Goal: Information Seeking & Learning: Learn about a topic

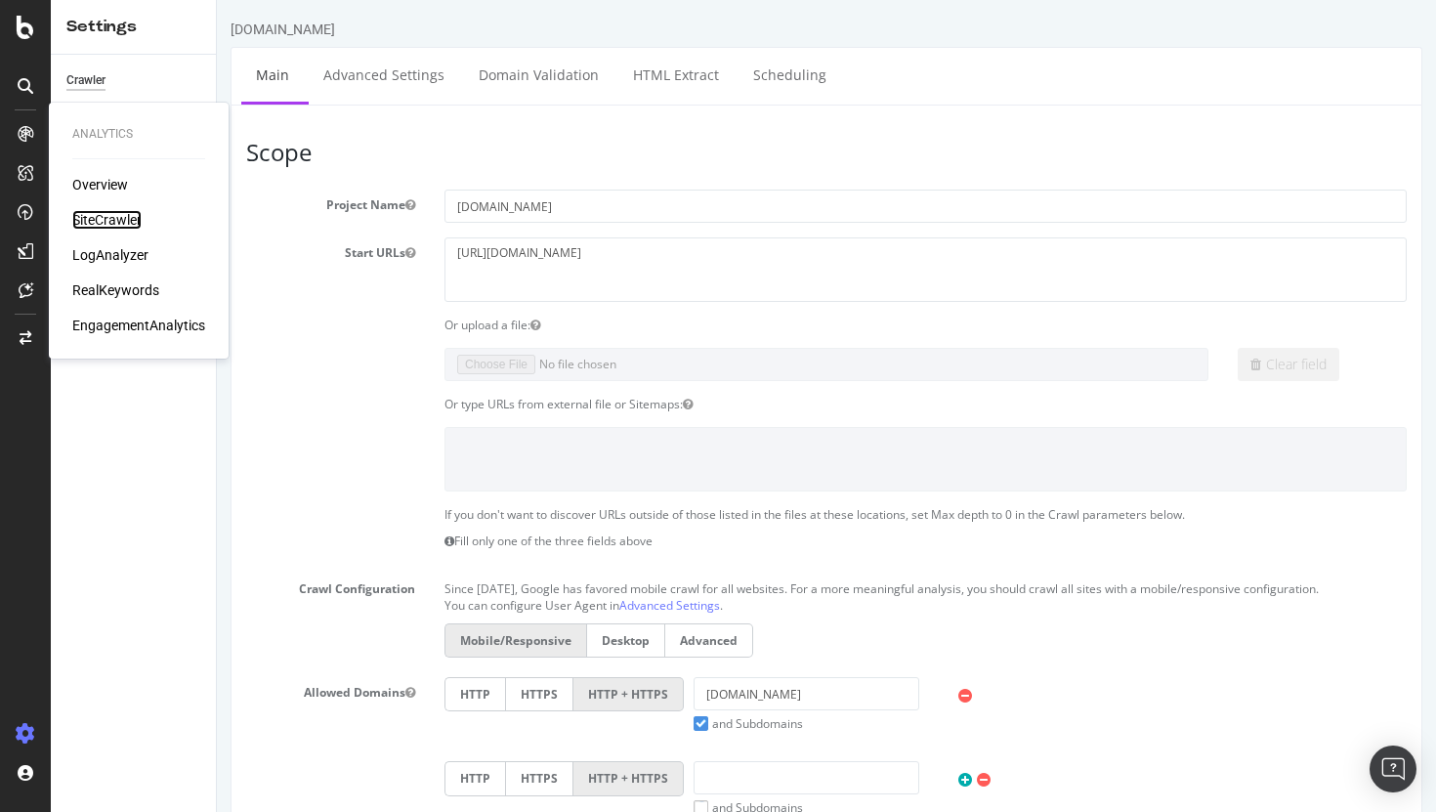
click at [117, 223] on div "SiteCrawler" at bounding box center [106, 220] width 69 height 20
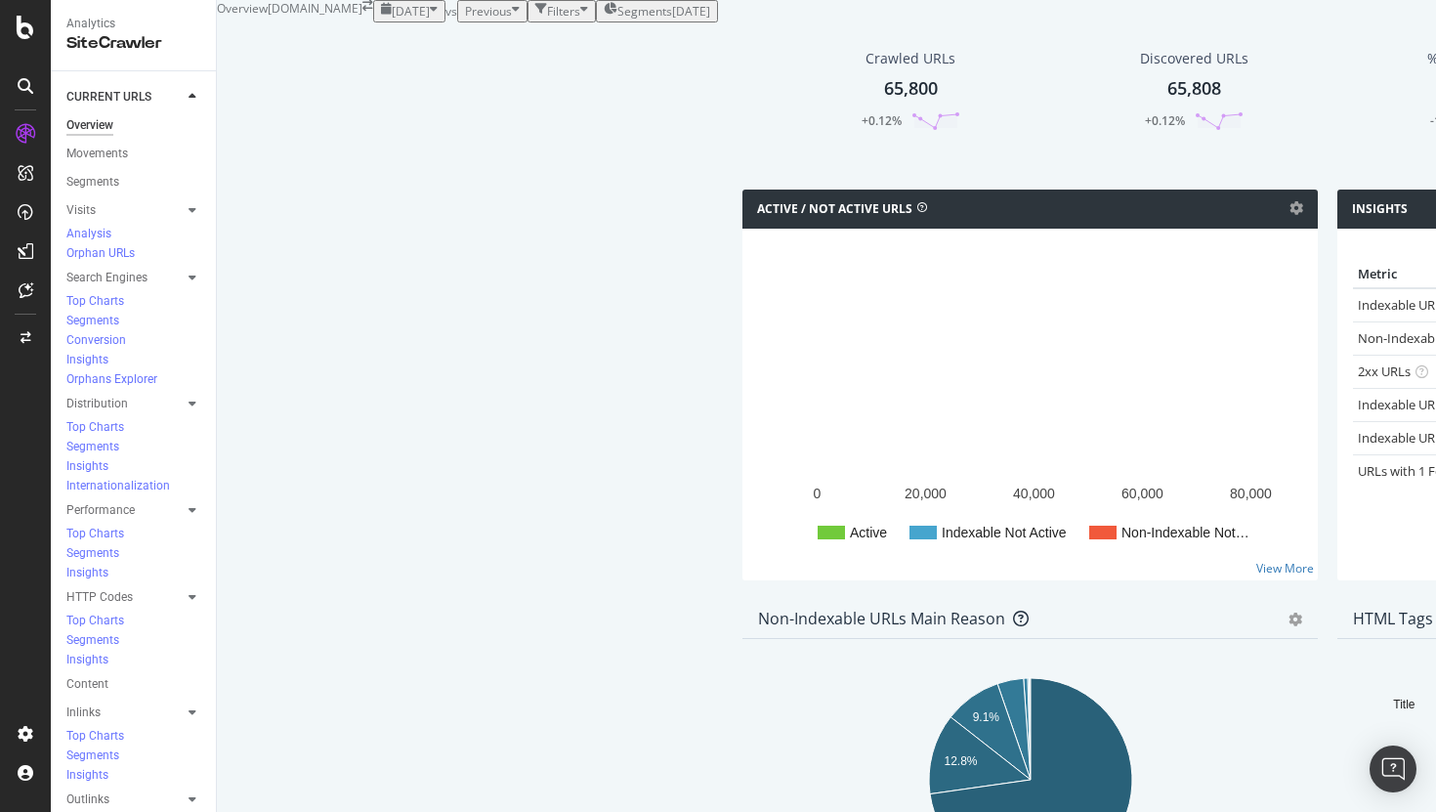
scroll to position [833, 0]
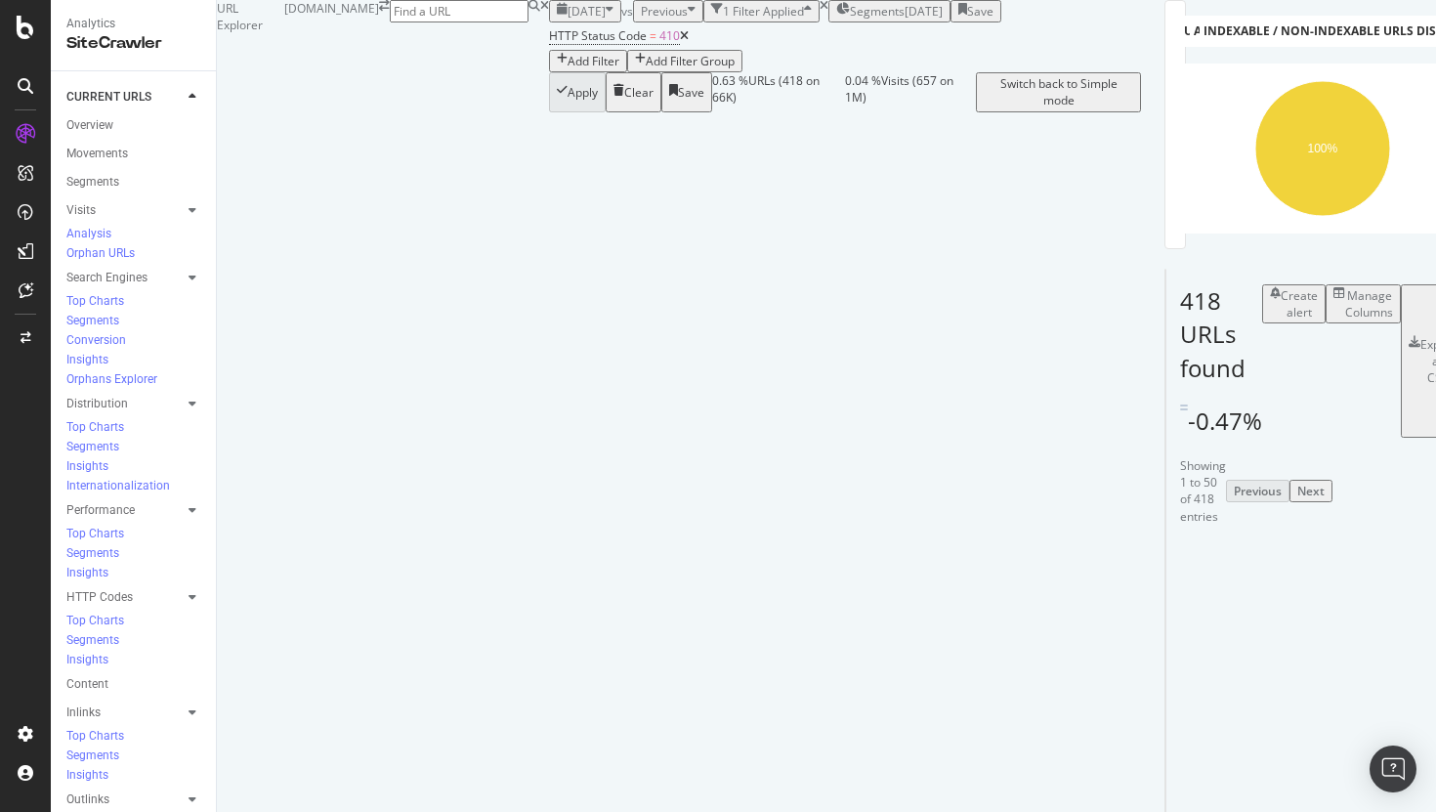
scroll to position [225, 0]
click at [1345, 303] on div "Manage Columns" at bounding box center [1369, 303] width 48 height 33
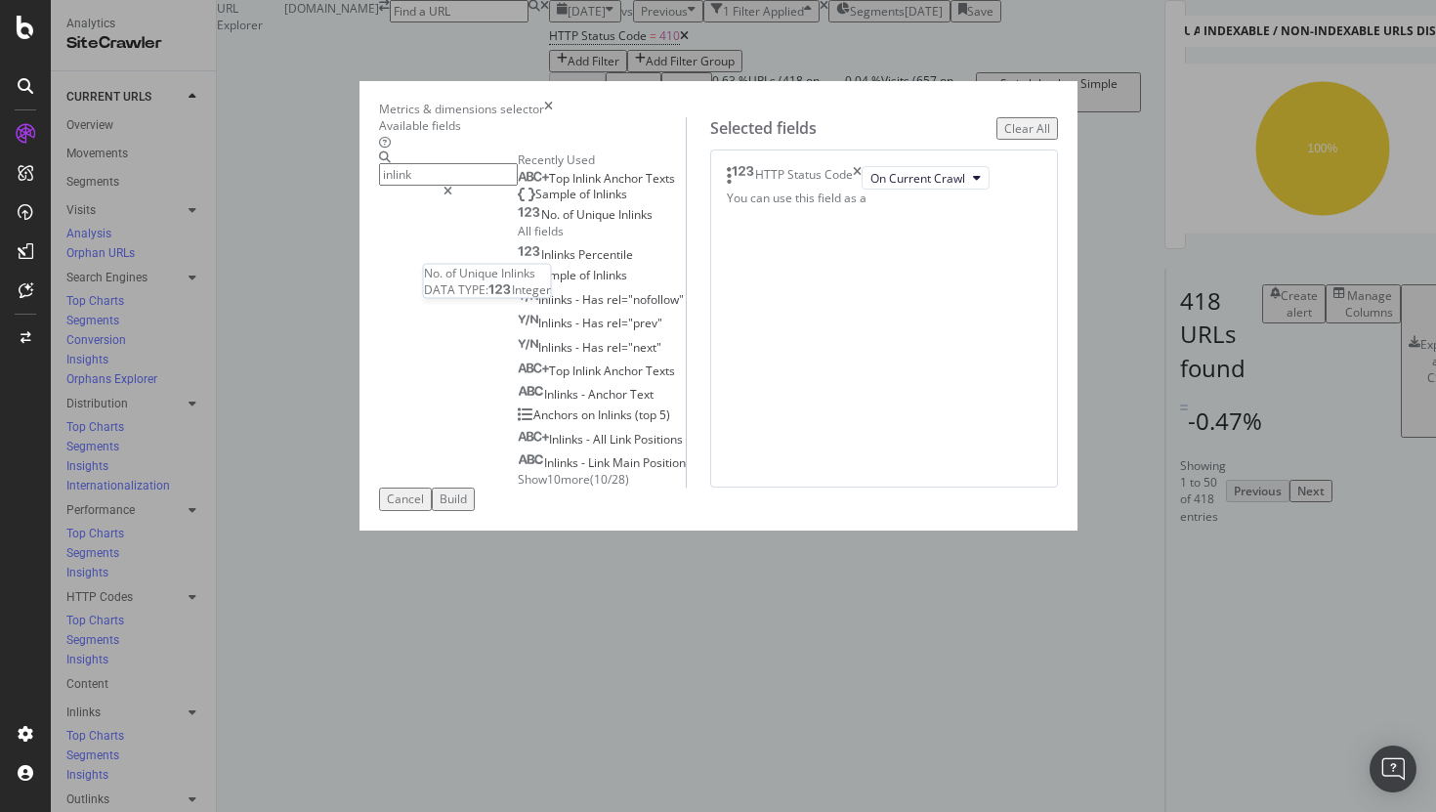
type input "inlink"
click at [618, 223] on span "Inlinks" at bounding box center [635, 214] width 34 height 17
click at [593, 202] on span "Inlinks" at bounding box center [610, 194] width 34 height 17
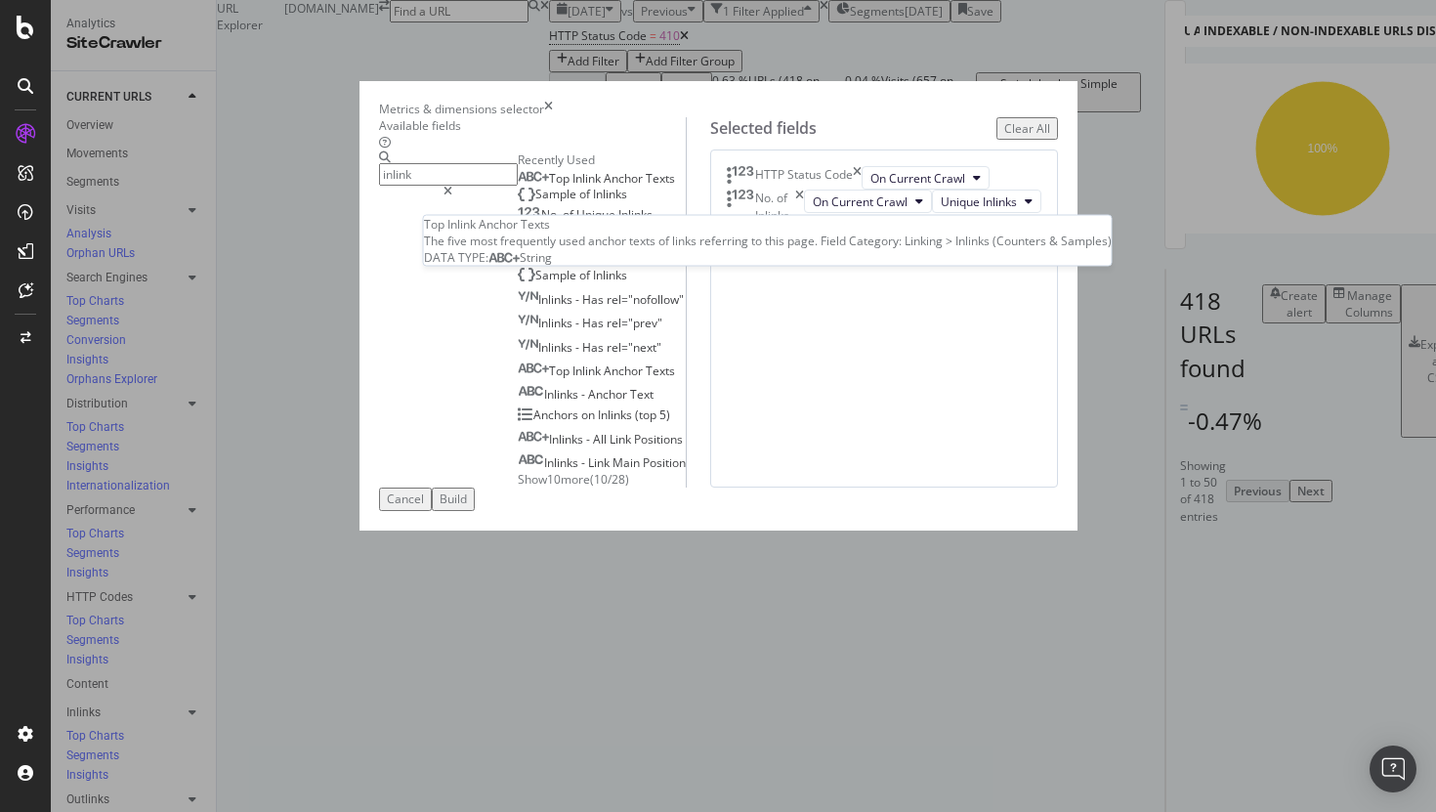
click at [604, 187] on span "Anchor" at bounding box center [625, 178] width 42 height 17
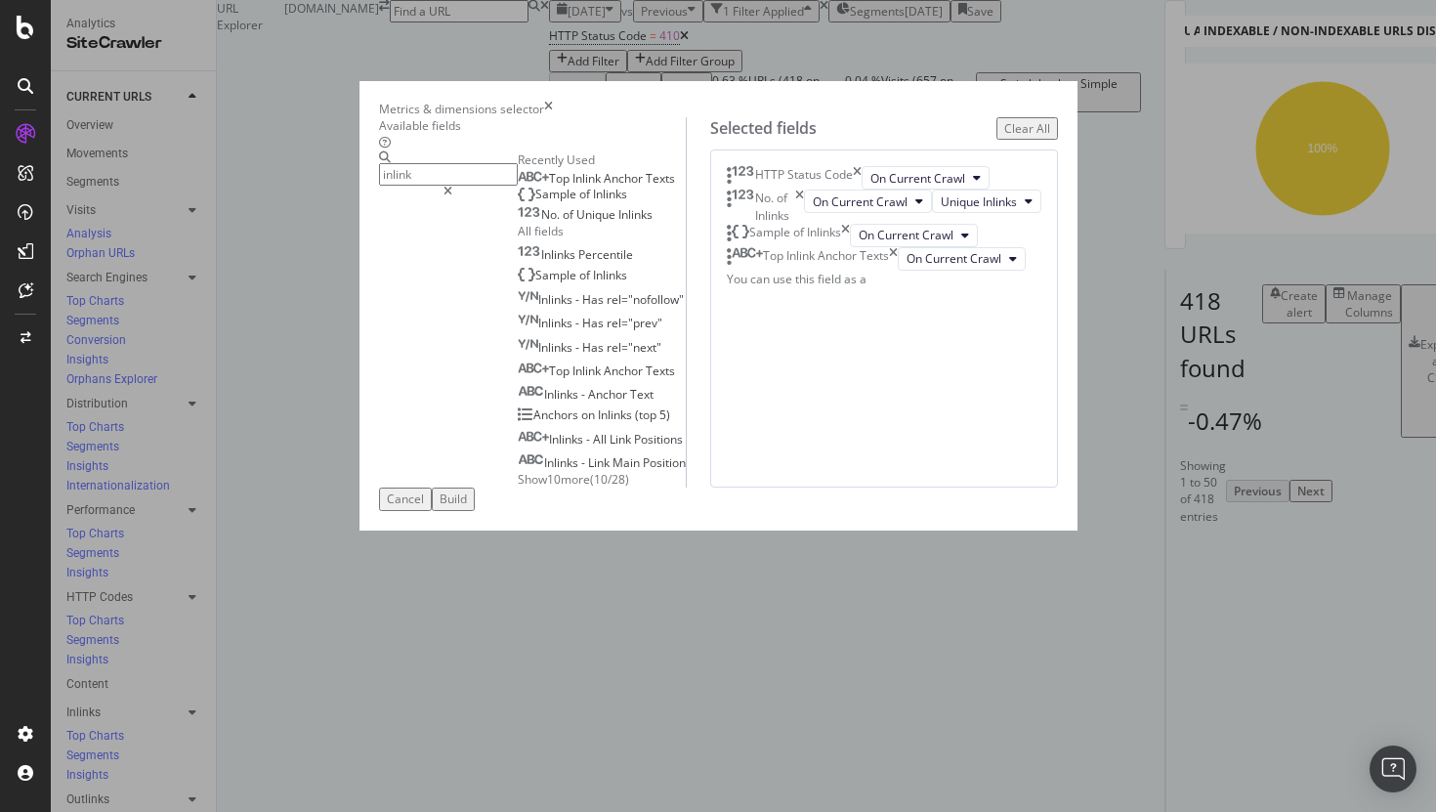
click at [475, 510] on button "Build" at bounding box center [453, 498] width 43 height 22
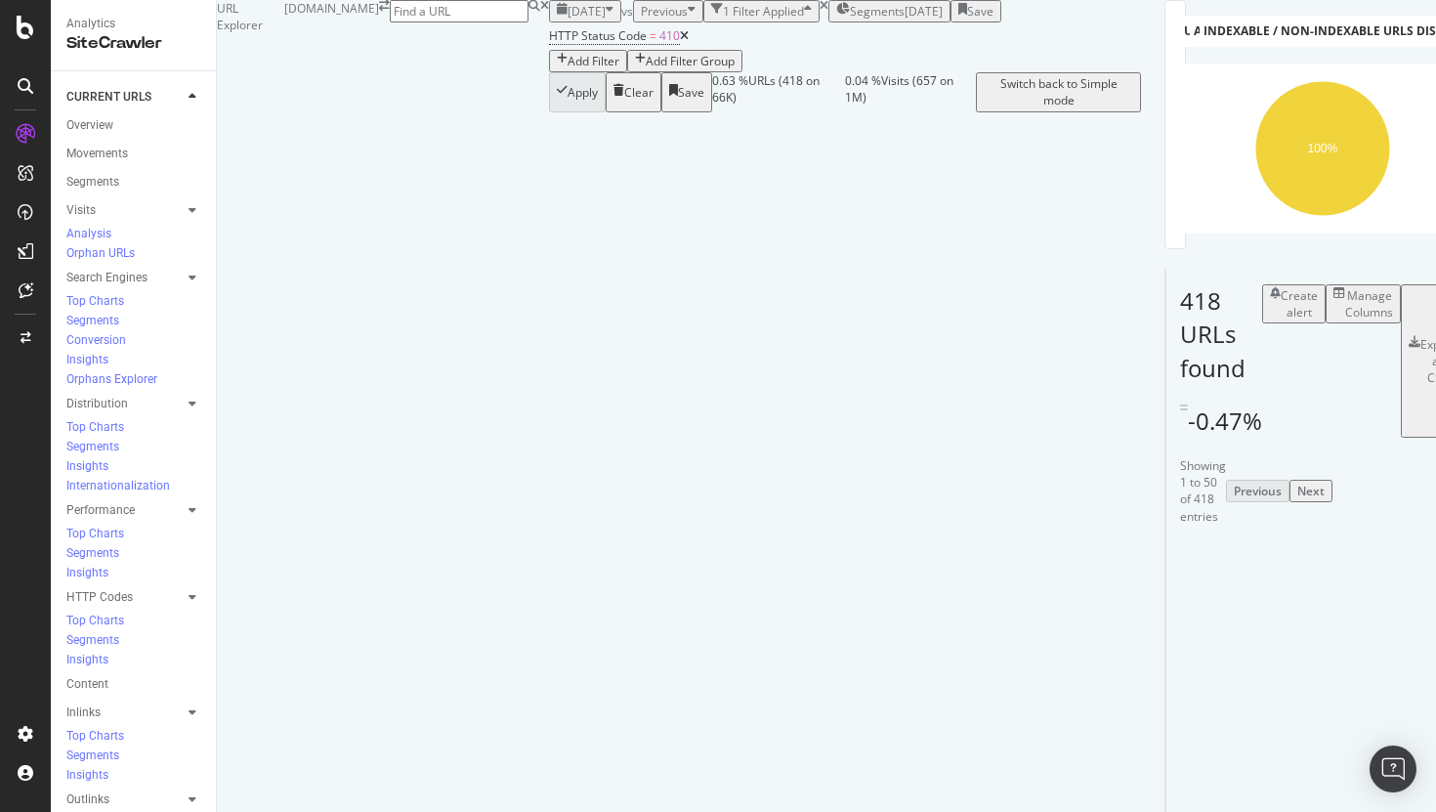
scroll to position [212, 0]
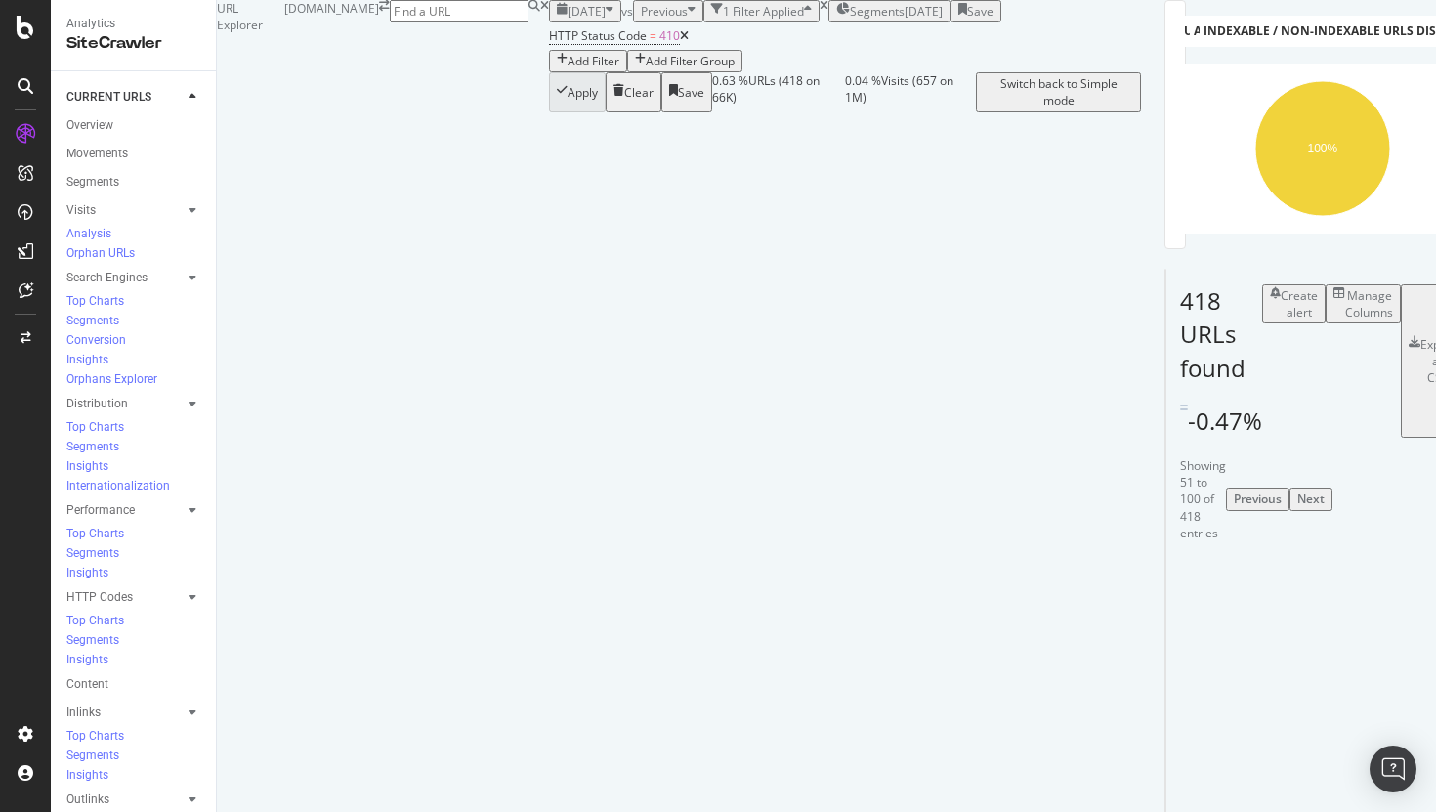
scroll to position [3901, 0]
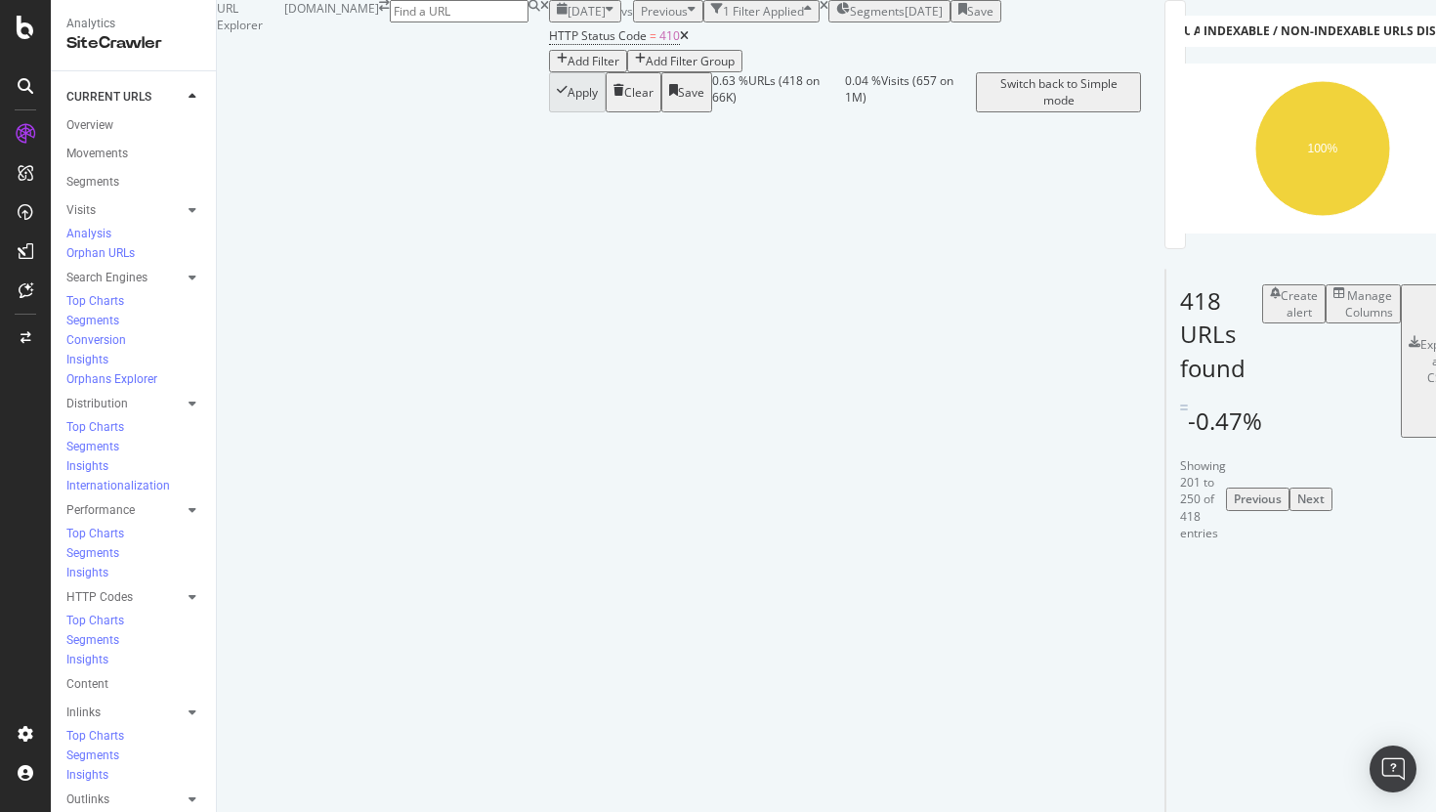
scroll to position [3904, 0]
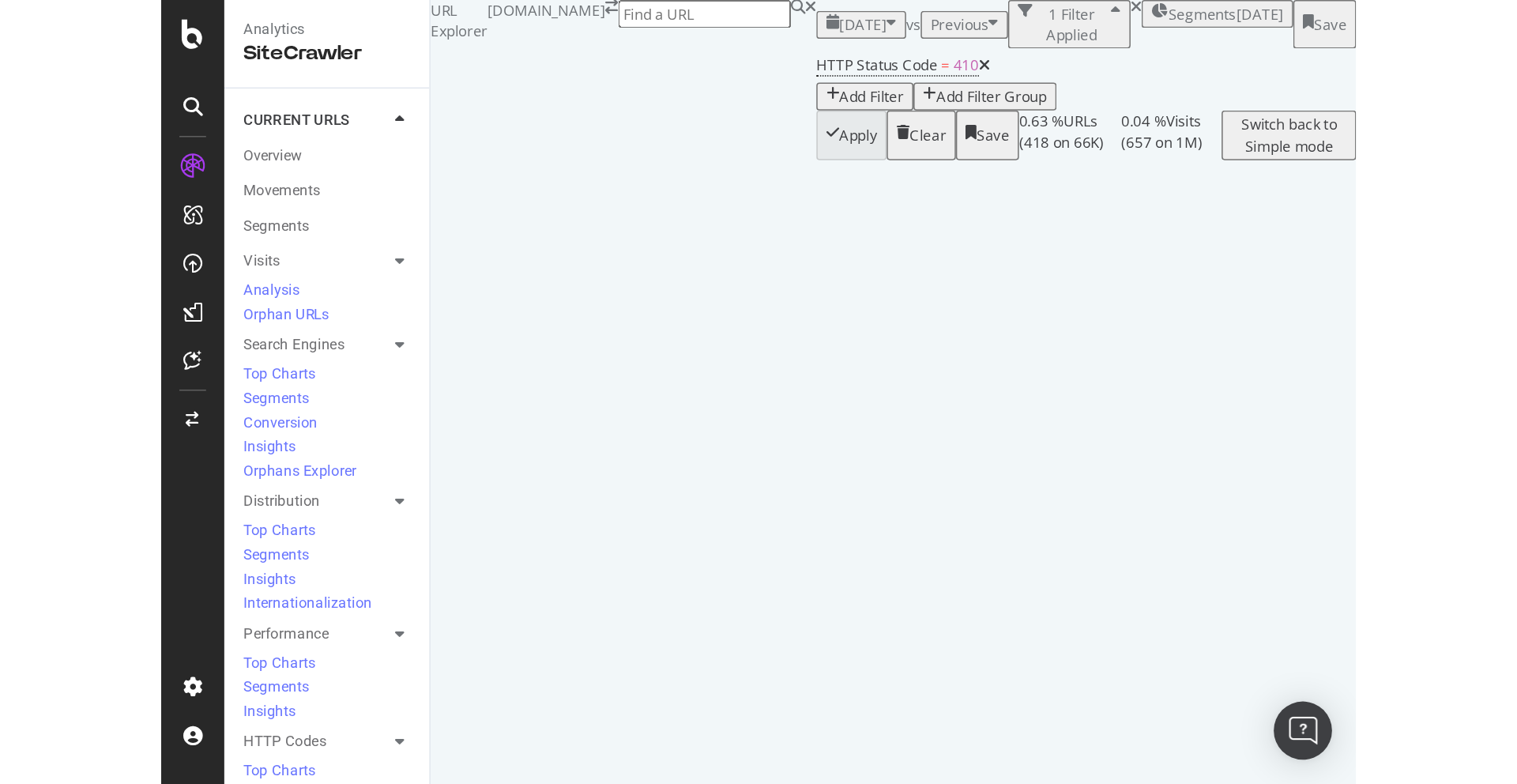
scroll to position [0, 78]
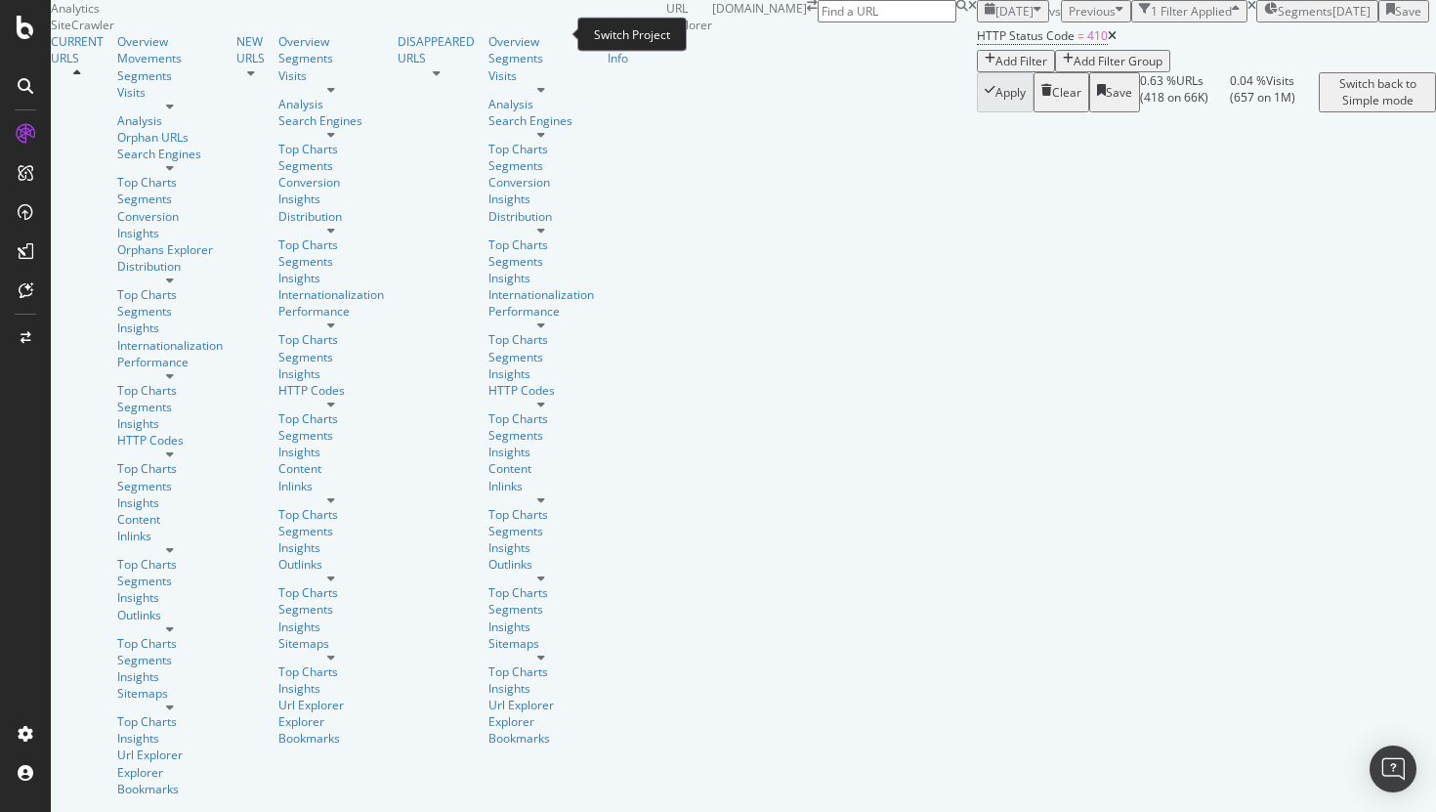
click at [807, 35] on span at bounding box center [812, 56] width 11 height 112
click at [807, 12] on icon "arrow-right-arrow-left" at bounding box center [812, 6] width 11 height 12
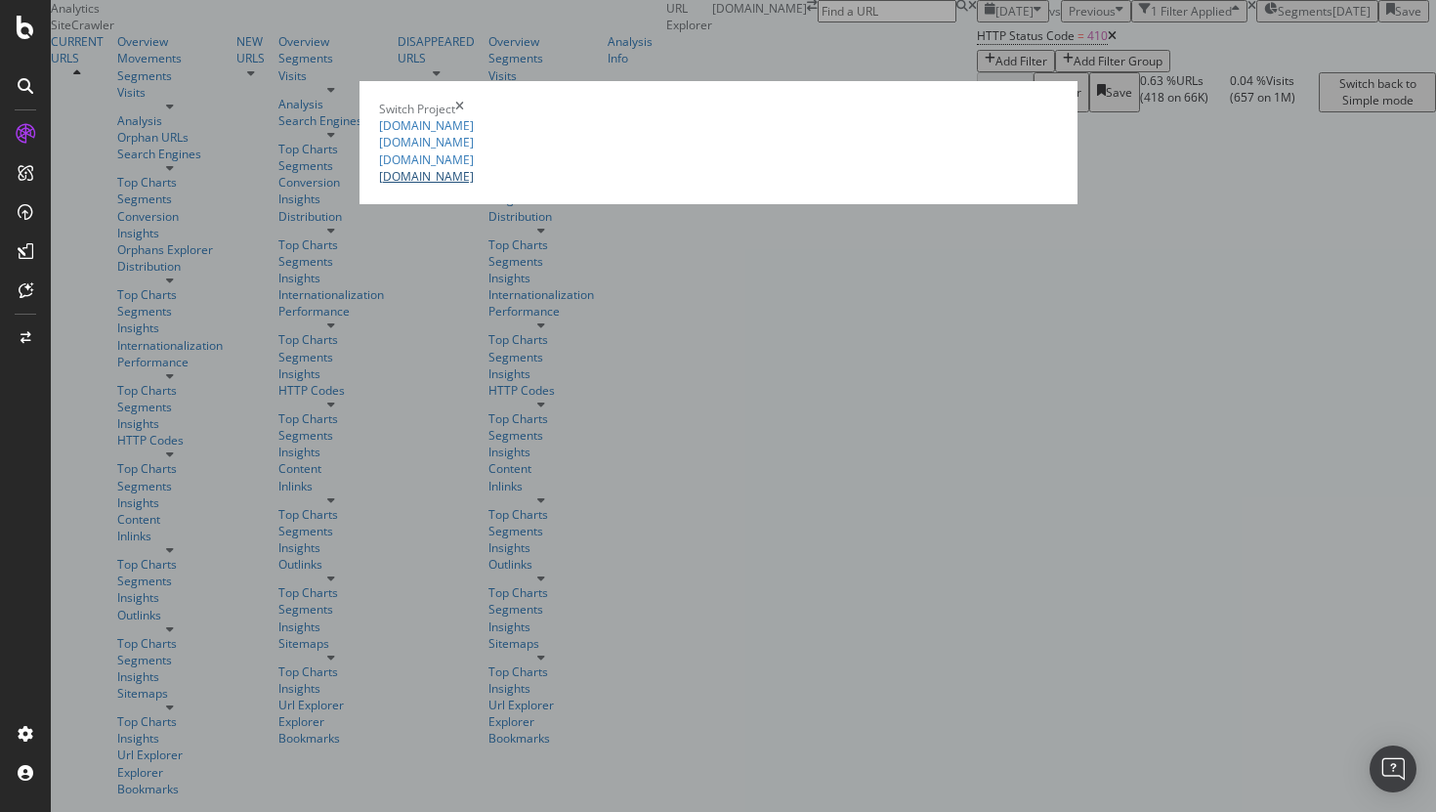
click at [379, 185] on link "[DOMAIN_NAME]" at bounding box center [426, 176] width 95 height 17
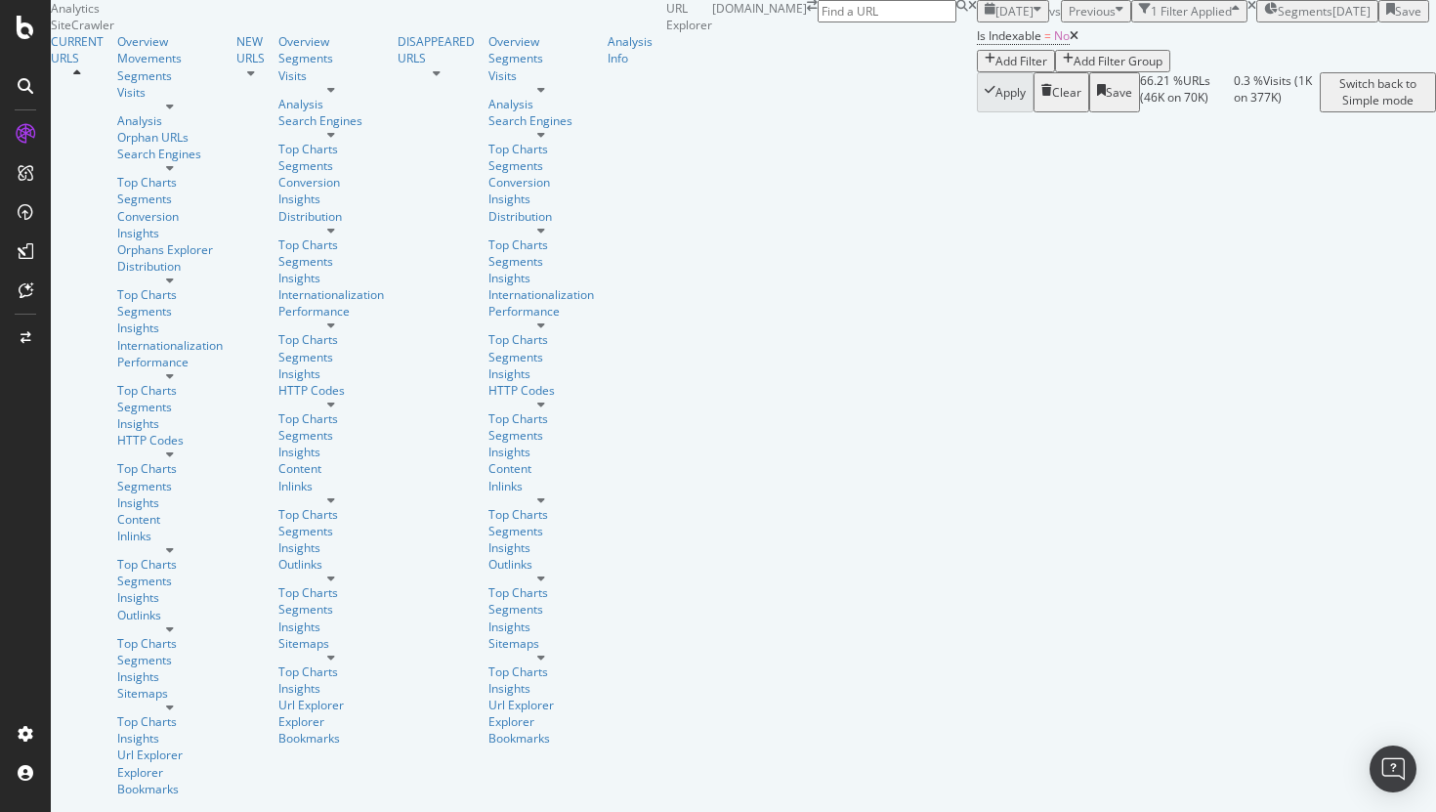
scroll to position [247, 0]
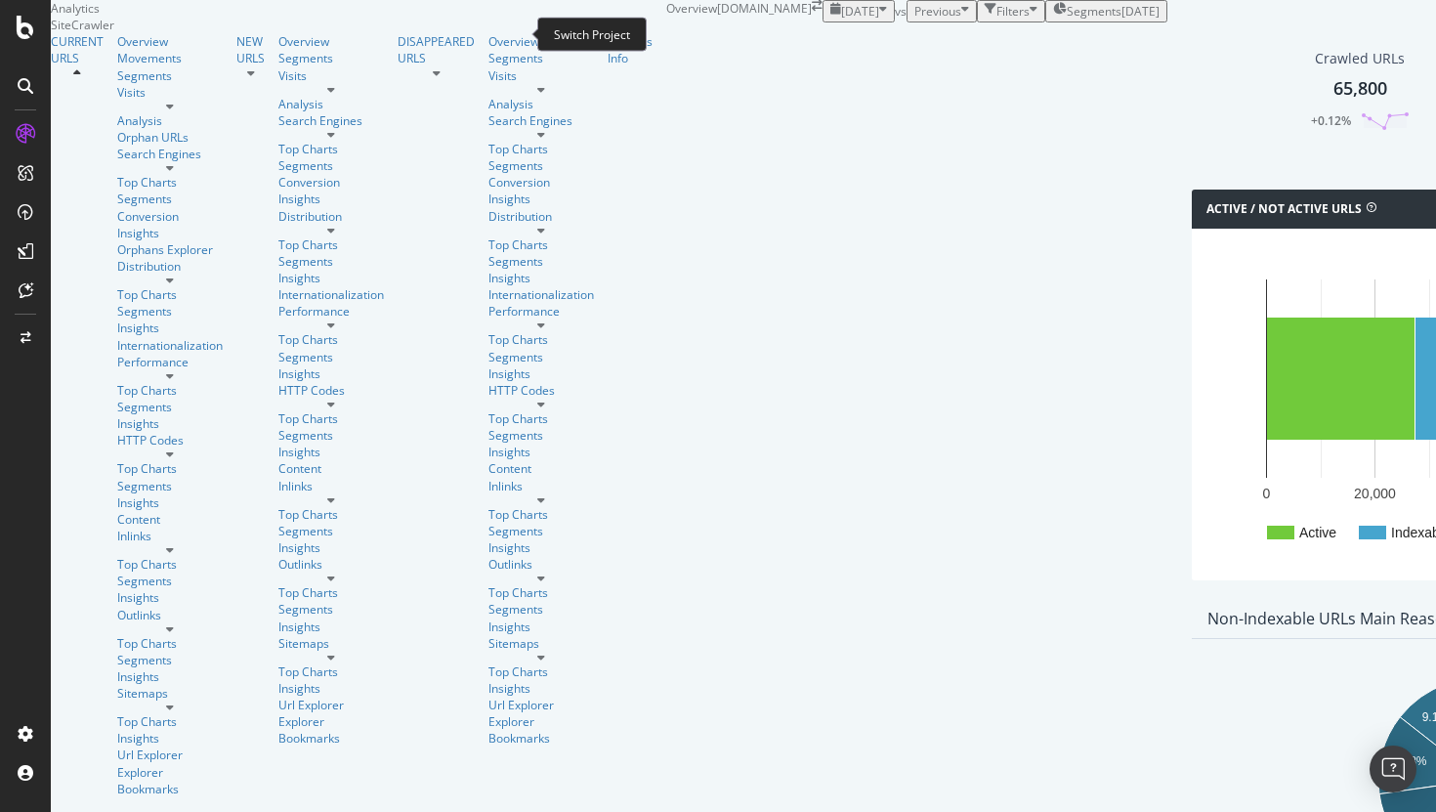
click at [812, 12] on icon "arrow-right-arrow-left" at bounding box center [817, 6] width 11 height 12
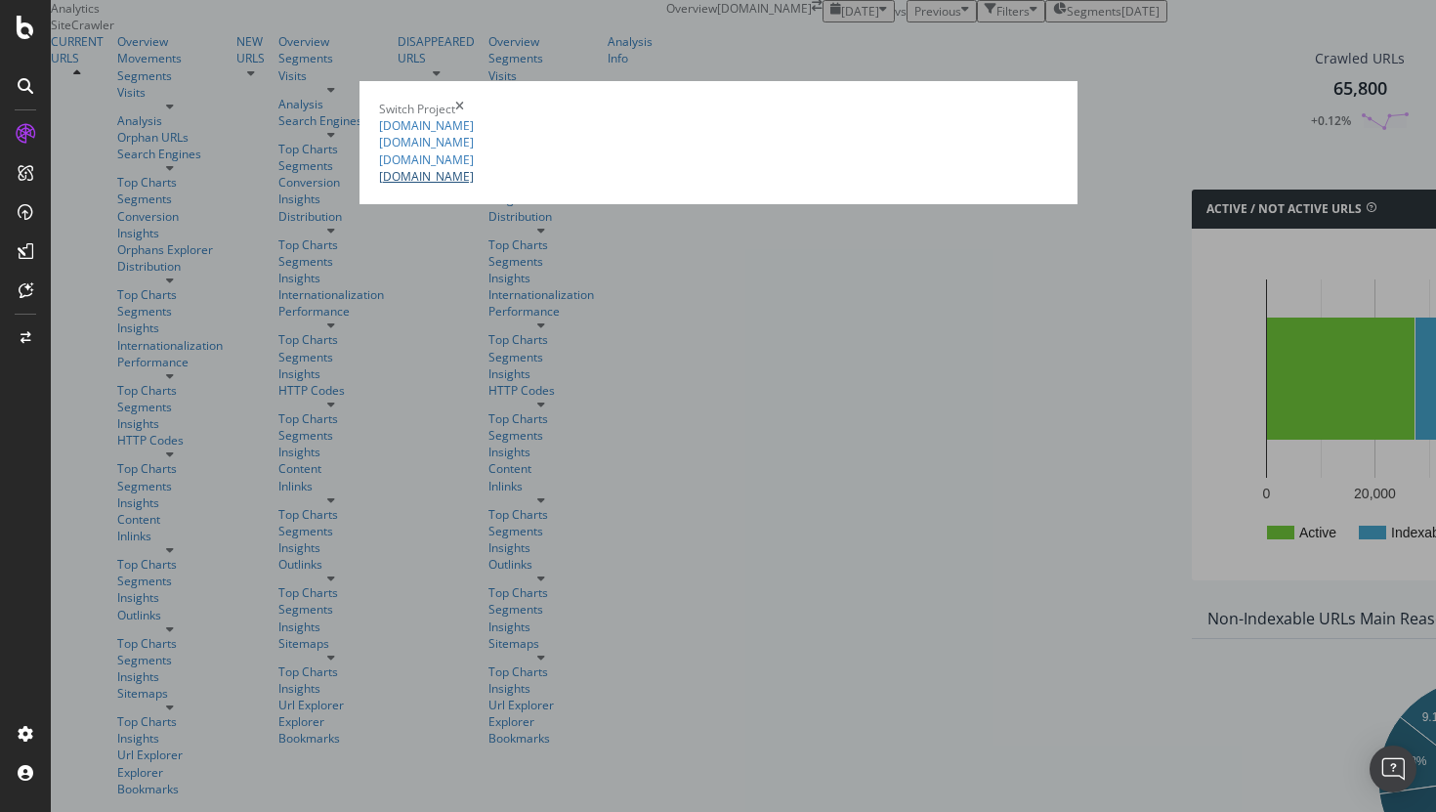
click at [379, 185] on link "www.carwow.co.uk" at bounding box center [426, 176] width 95 height 17
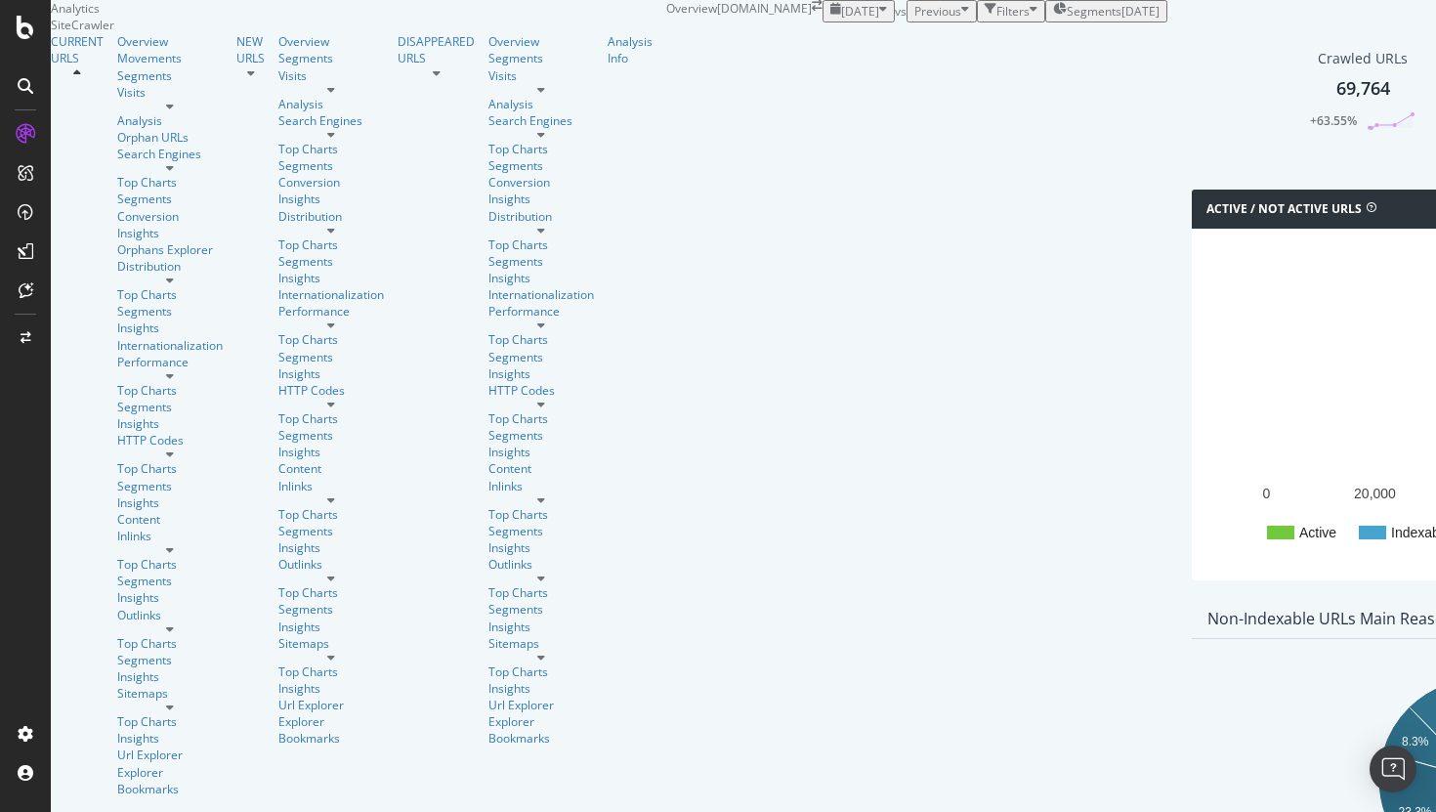
scroll to position [569, 0]
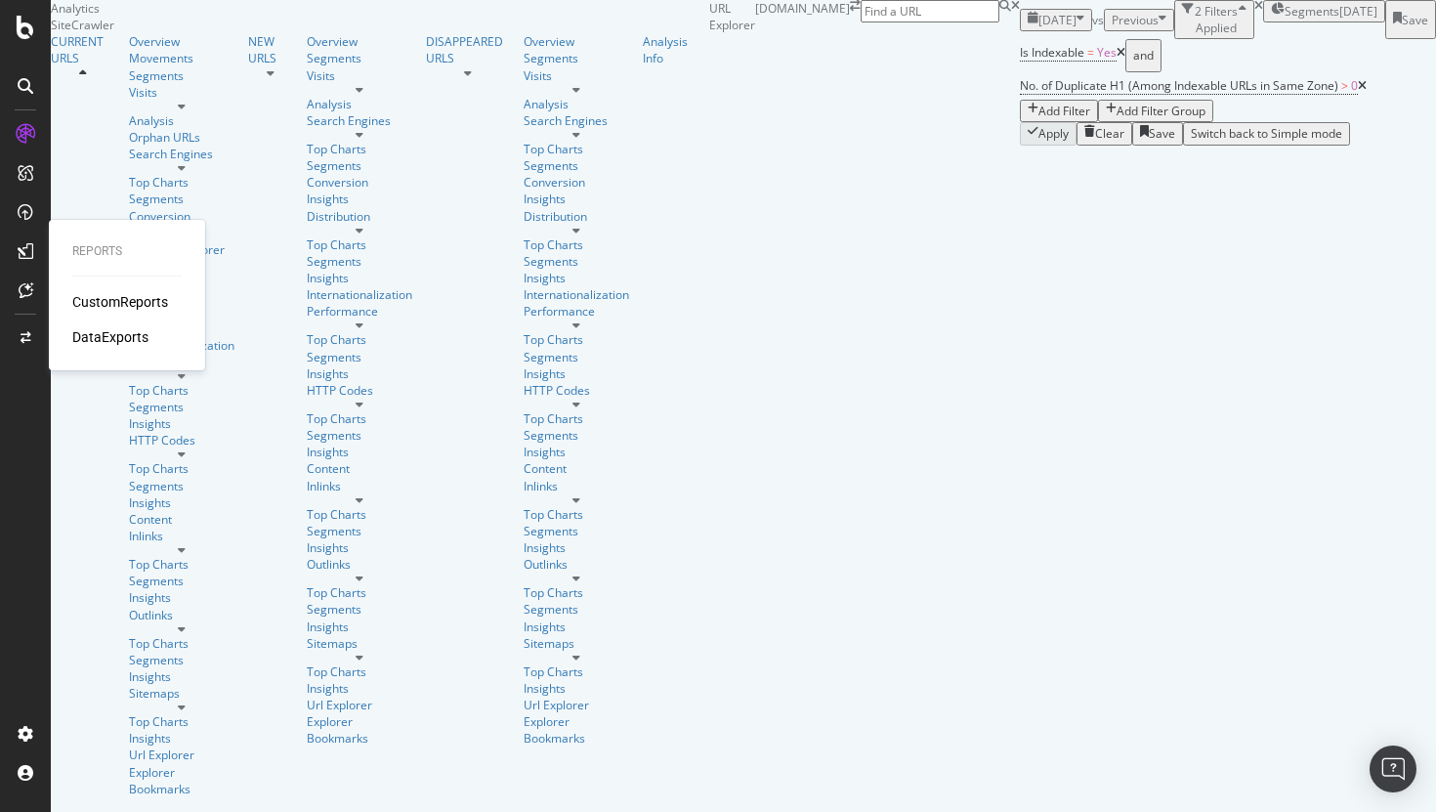
click at [137, 295] on div "CustomReports" at bounding box center [120, 302] width 96 height 20
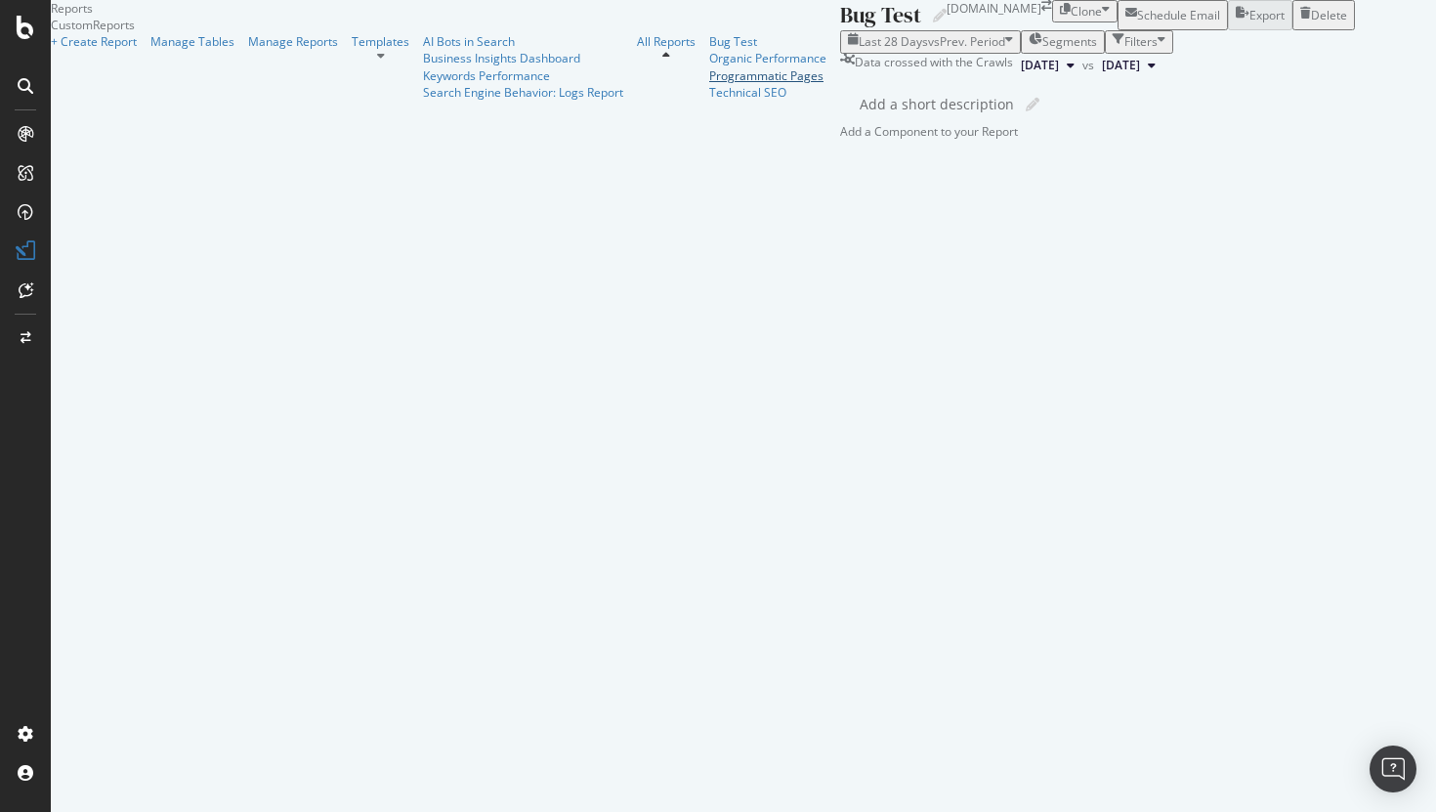
click at [709, 84] on div "Programmatic Pages" at bounding box center [767, 75] width 117 height 17
